Goal: Information Seeking & Learning: Learn about a topic

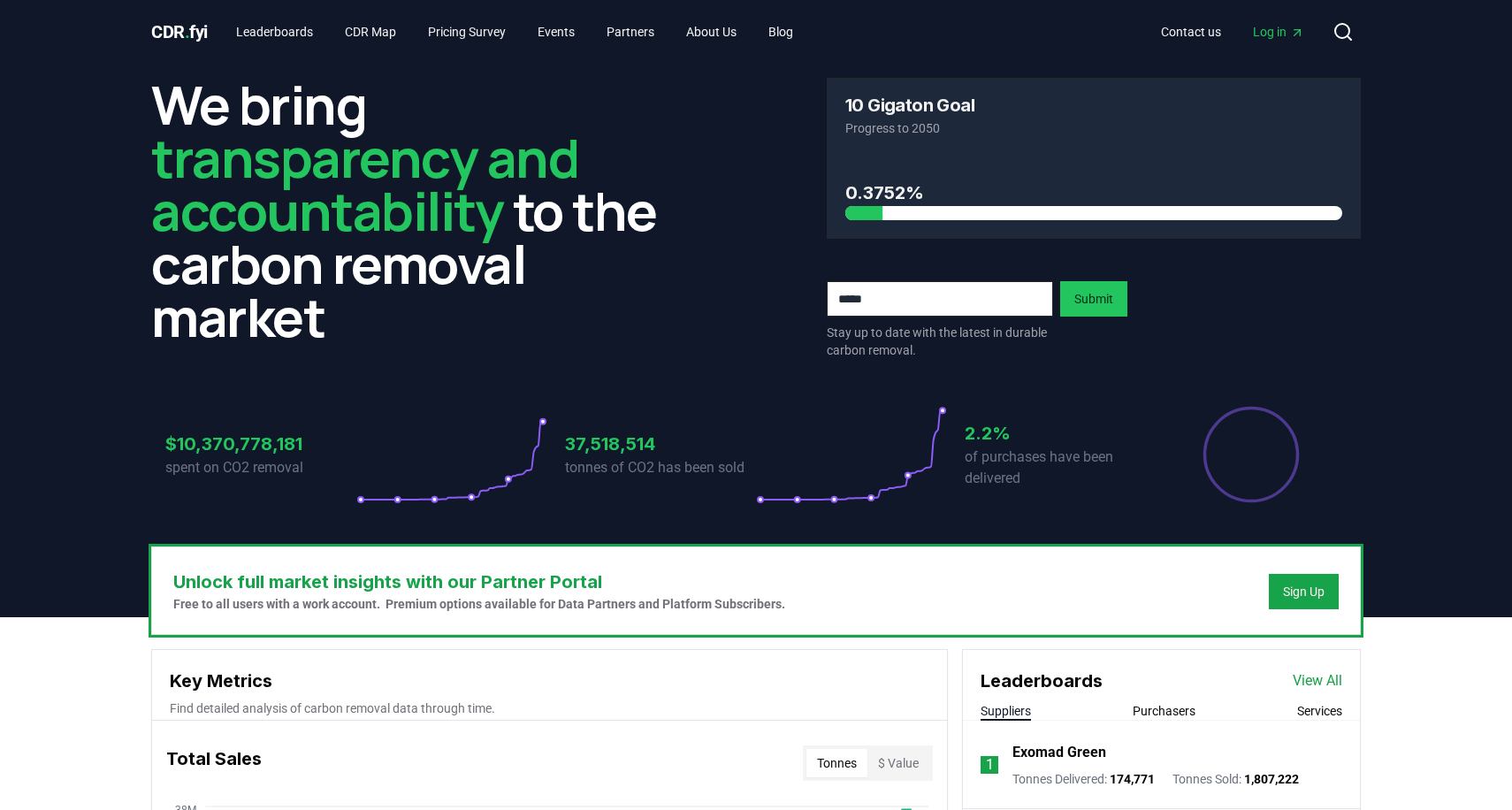
scroll to position [31, 0]
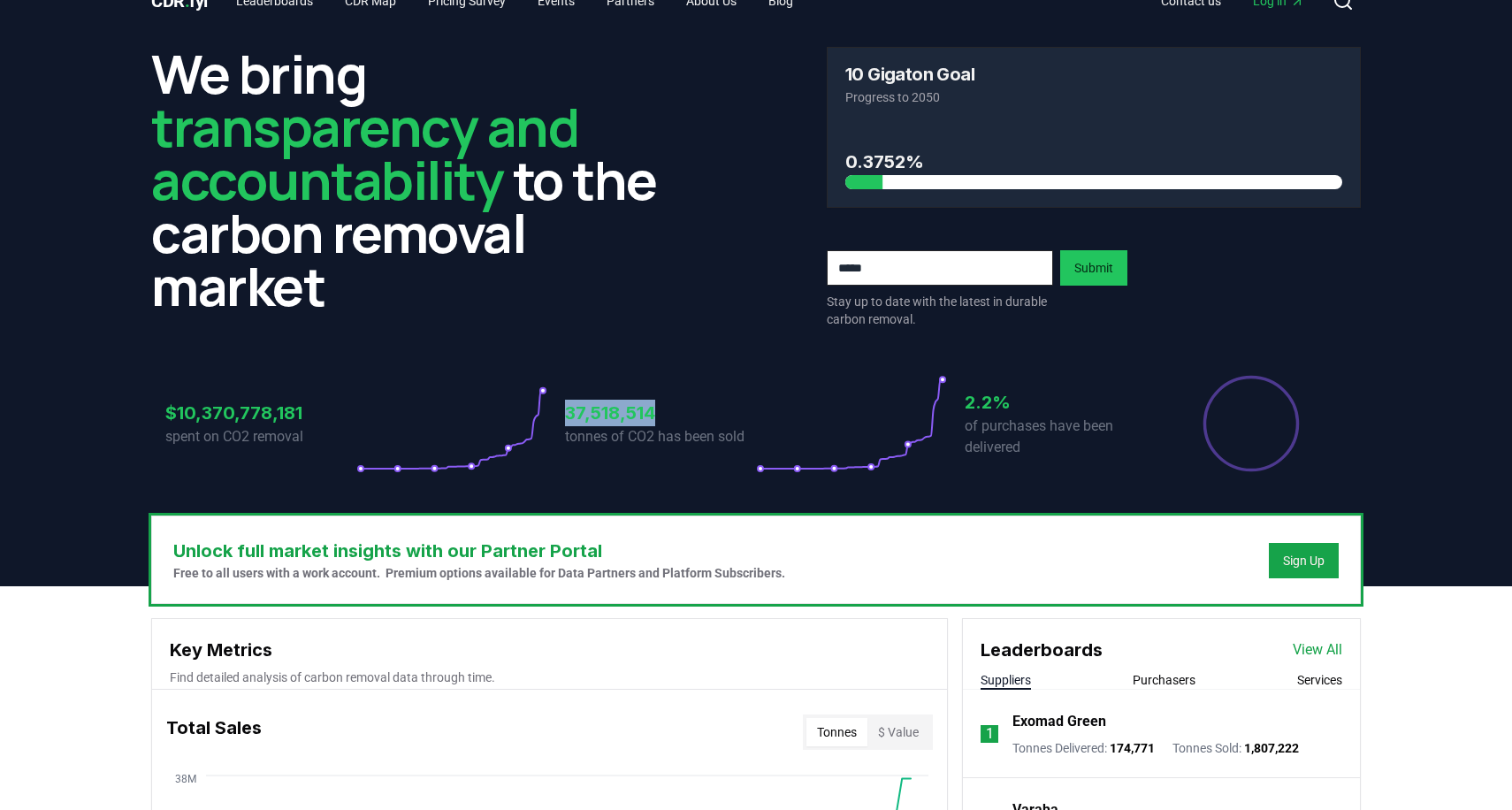
drag, startPoint x: 661, startPoint y: 418, endPoint x: 540, endPoint y: 415, distance: 121.0
click at [540, 415] on div "$10,370,778,181 spent on CO2 removal 37,518,514 tonnes of CO2 has been sold 2.2…" at bounding box center [756, 424] width 1181 height 99
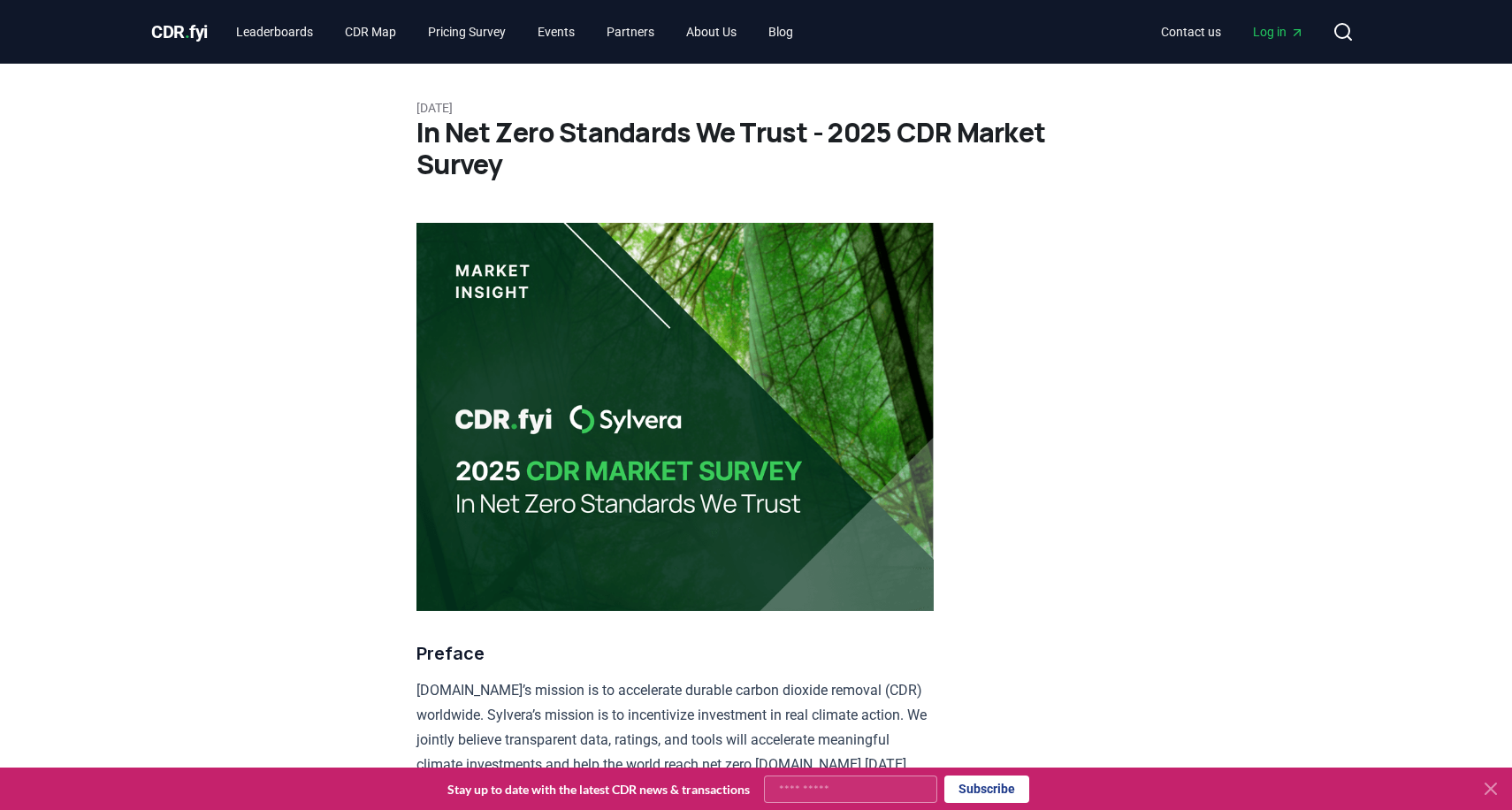
click at [1499, 795] on icon at bounding box center [1490, 788] width 22 height 22
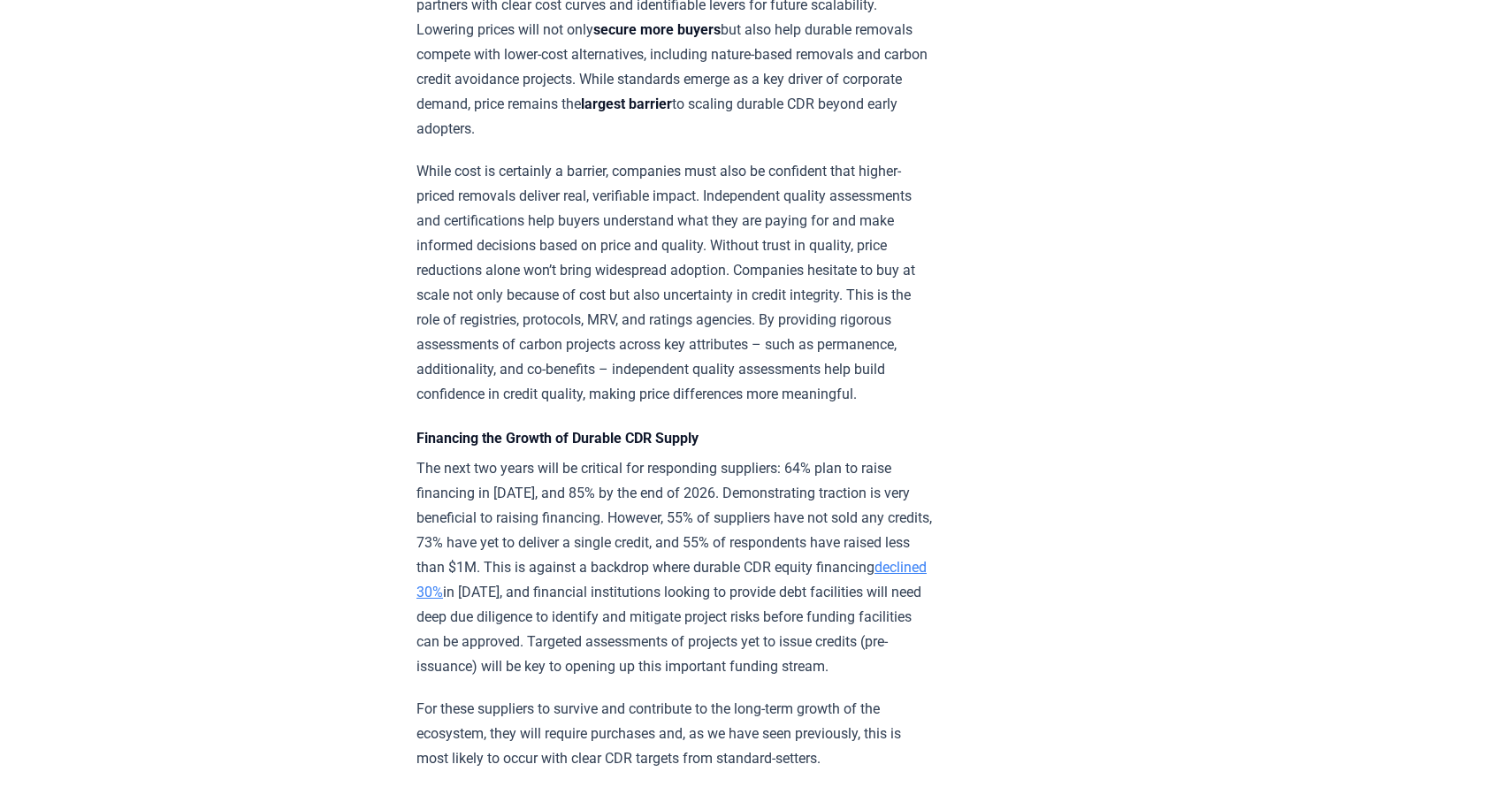
scroll to position [7060, 0]
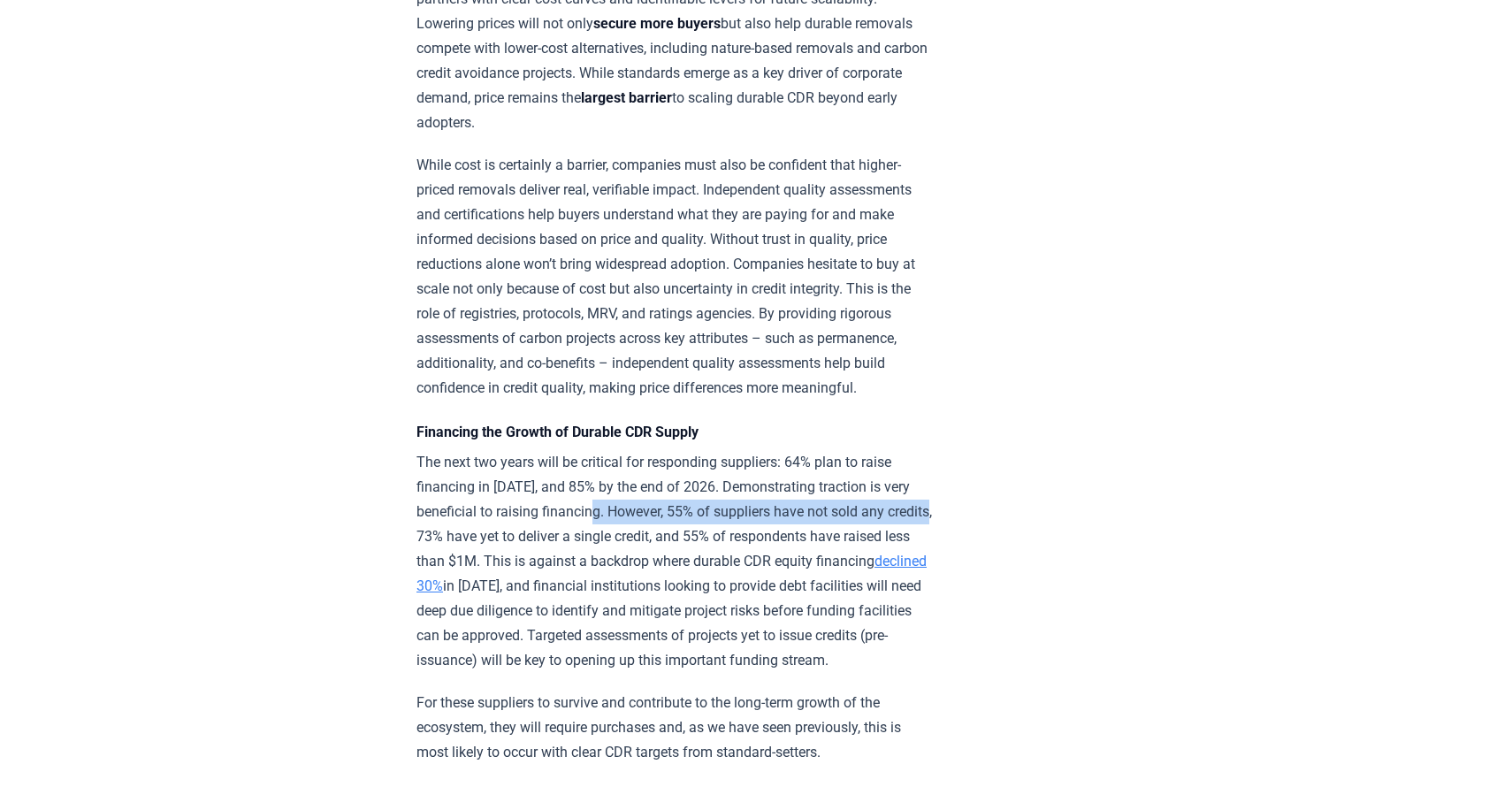
drag, startPoint x: 824, startPoint y: 364, endPoint x: 481, endPoint y: 359, distance: 343.0
click at [481, 450] on p "The next two years will be critical for responding suppliers: 64% plan to raise…" at bounding box center [674, 561] width 517 height 223
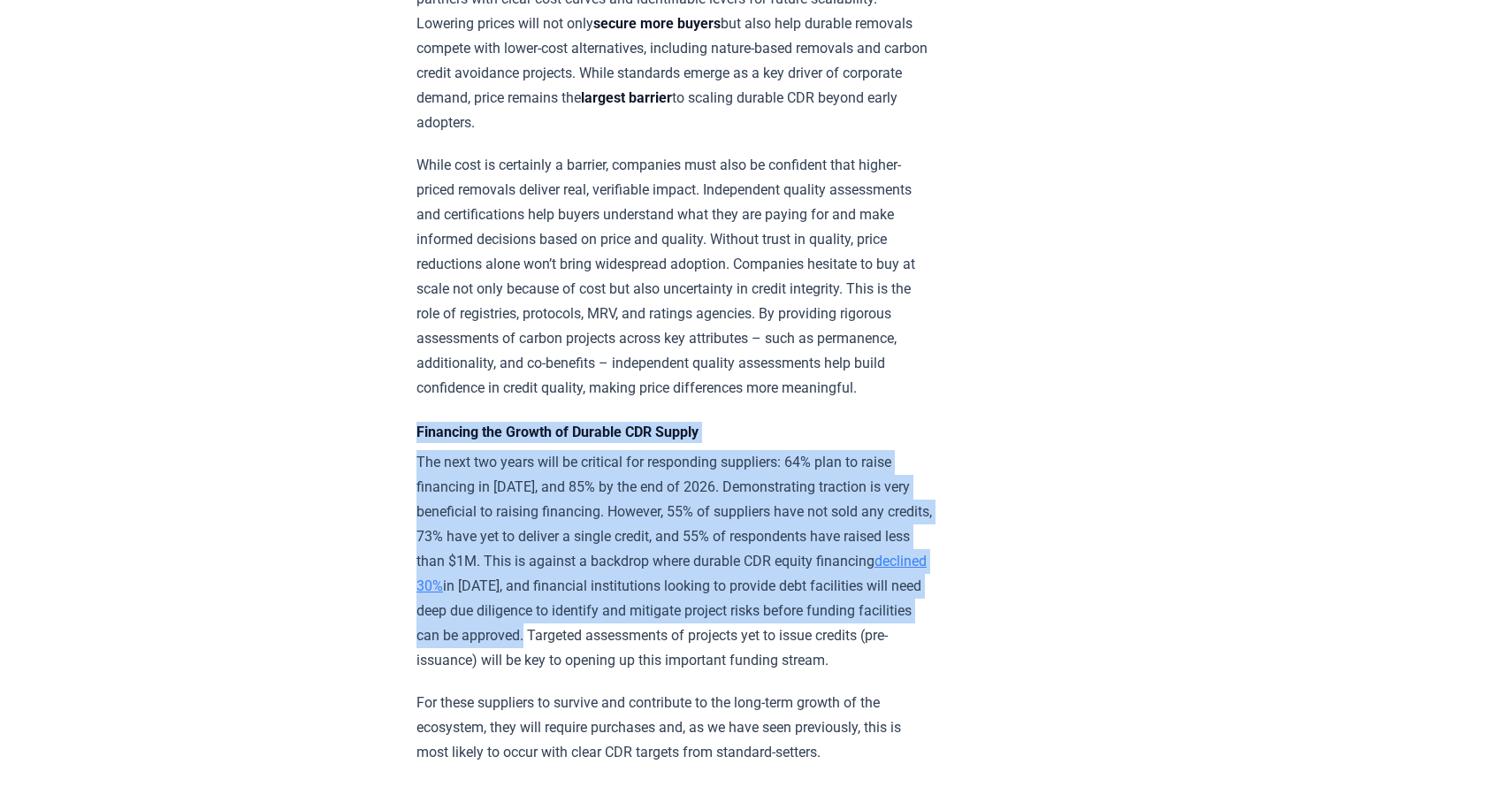
drag, startPoint x: 820, startPoint y: 462, endPoint x: 410, endPoint y: 282, distance: 447.8
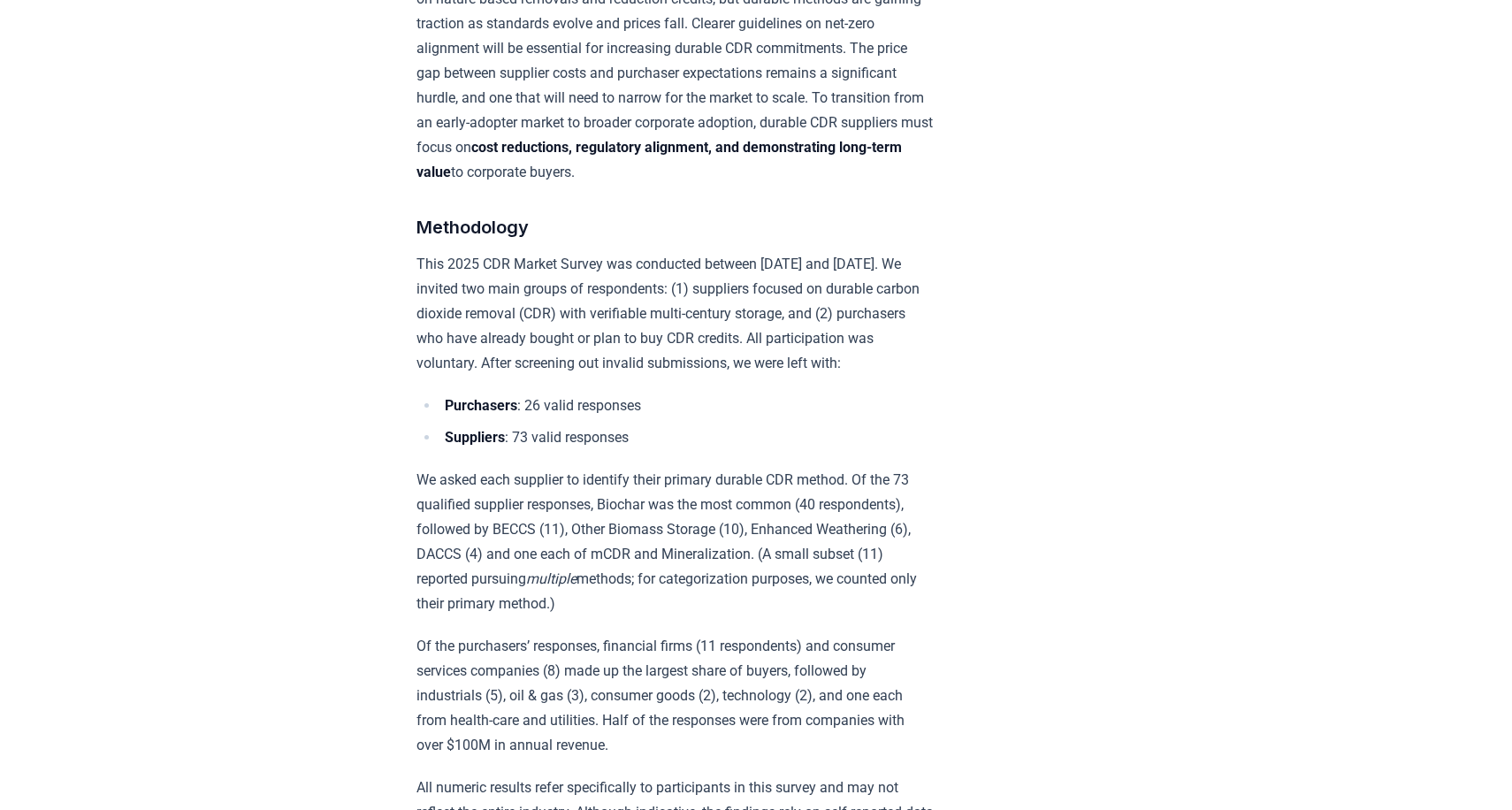
scroll to position [9205, 0]
